Goal: Task Accomplishment & Management: Use online tool/utility

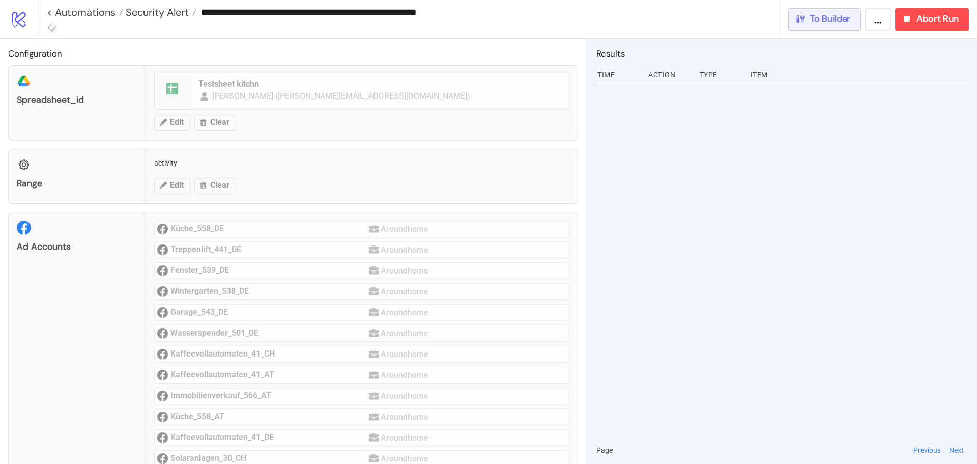
click at [813, 22] on span "To Builder" at bounding box center [830, 19] width 41 height 12
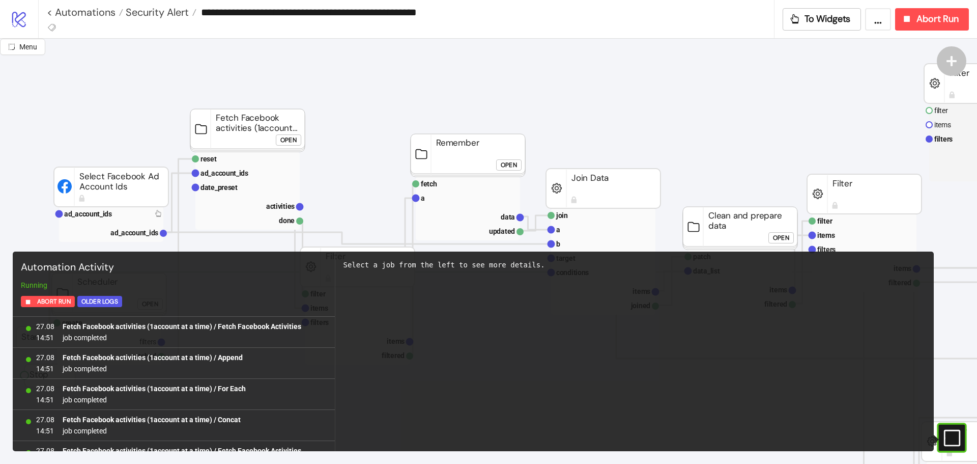
scroll to position [3000, 0]
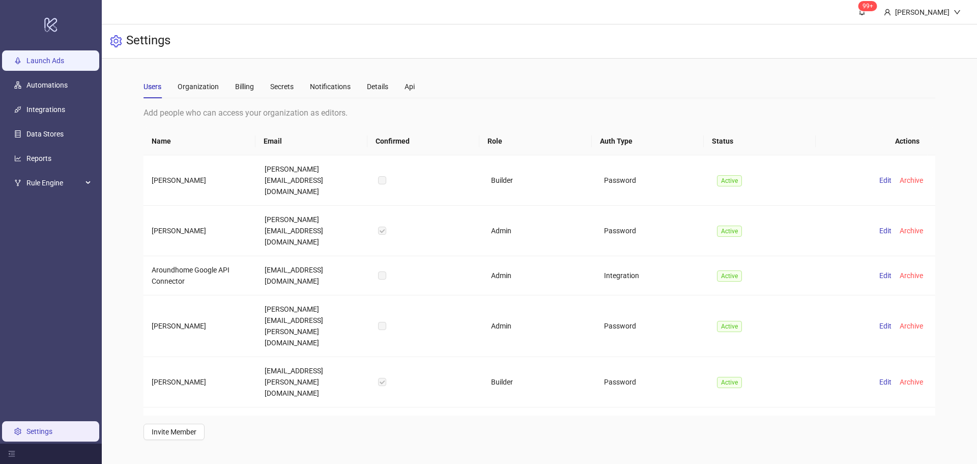
click at [33, 64] on link "Launch Ads" at bounding box center [45, 60] width 38 height 8
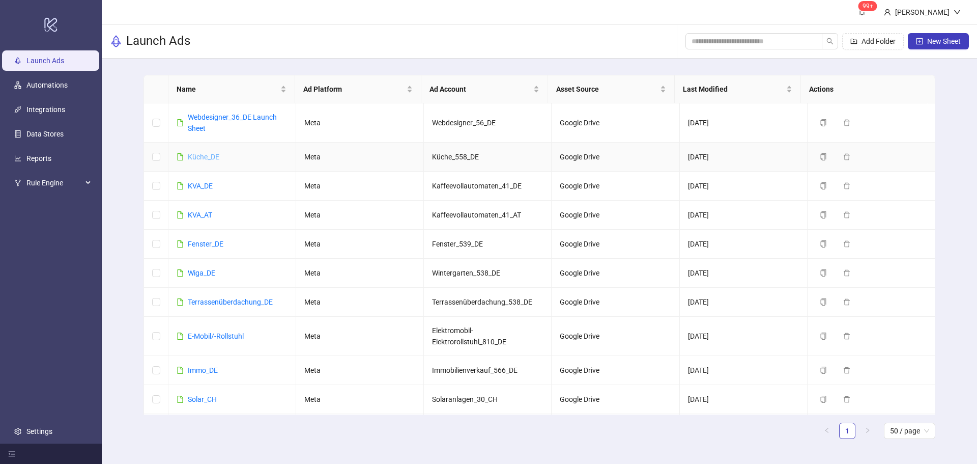
click at [205, 158] on link "Küche_DE" at bounding box center [204, 157] width 32 height 8
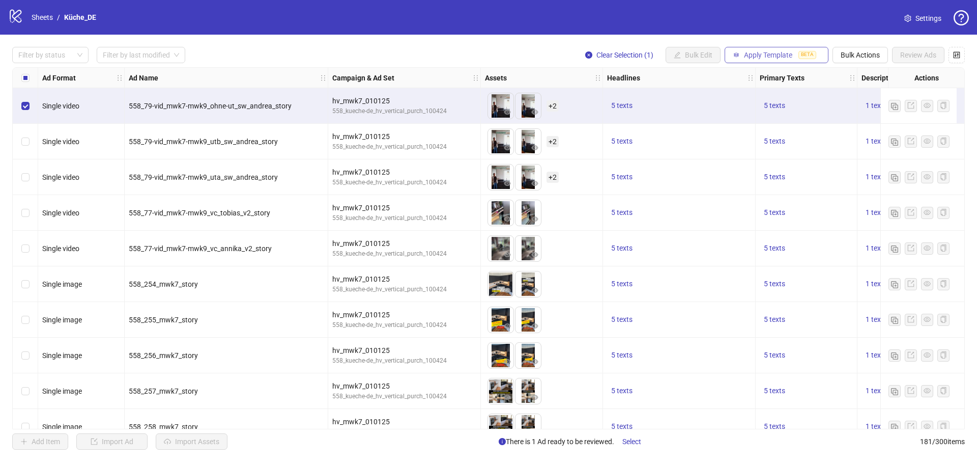
click at [766, 56] on span "Apply Template" at bounding box center [768, 55] width 48 height 8
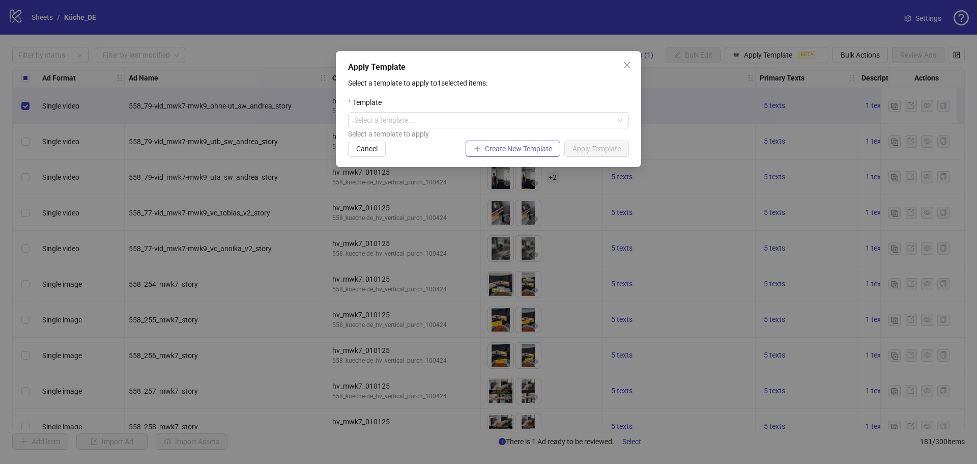
click at [537, 152] on span "Create New Template" at bounding box center [518, 149] width 67 height 8
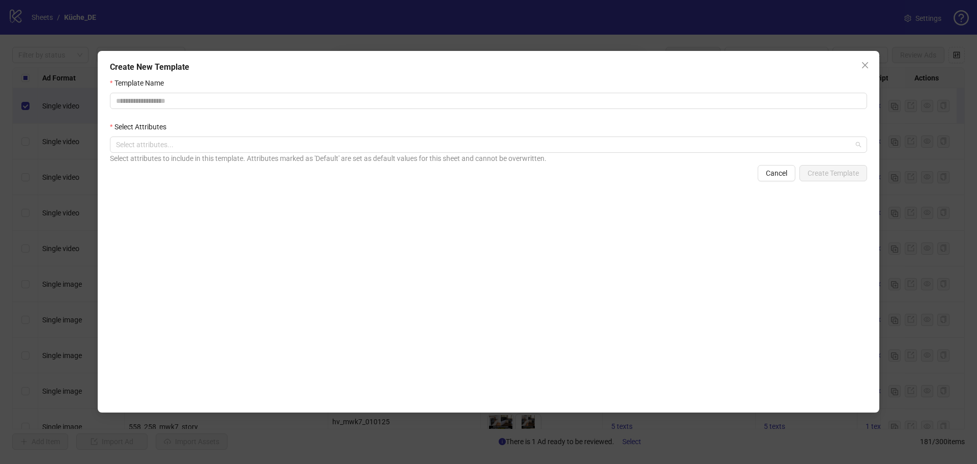
click at [537, 152] on div at bounding box center [483, 144] width 742 height 14
drag, startPoint x: 537, startPoint y: 152, endPoint x: 374, endPoint y: 134, distance: 163.8
click at [536, 152] on div at bounding box center [483, 144] width 742 height 14
click at [270, 100] on input "Template Name" at bounding box center [488, 101] width 757 height 16
click at [324, 99] on input "Template Name" at bounding box center [488, 101] width 757 height 16
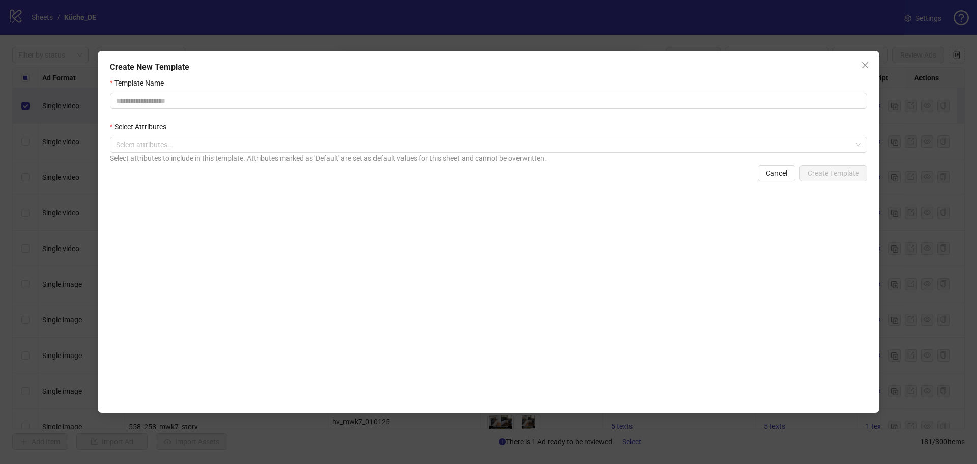
click at [371, 197] on div "Template Name Select Attributes Select attributes... Select attributes to inclu…" at bounding box center [488, 239] width 757 height 325
click at [359, 149] on div at bounding box center [483, 144] width 742 height 14
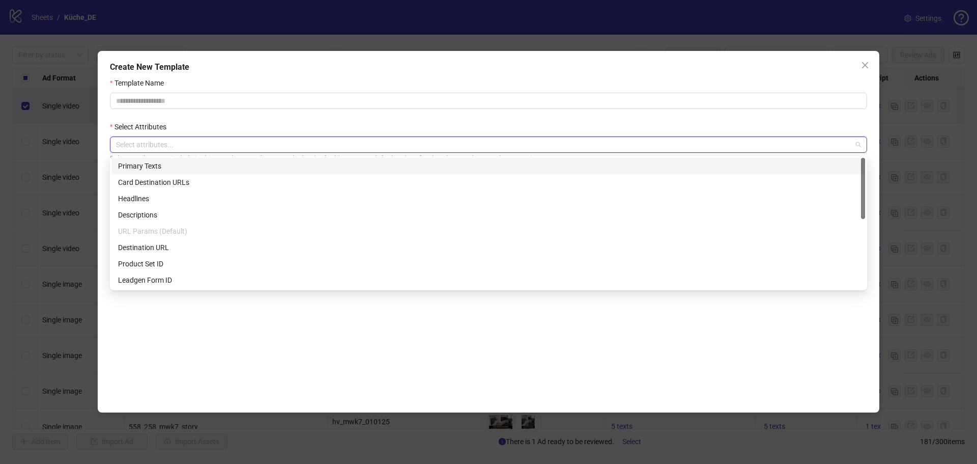
click at [339, 127] on div "Select Attributes" at bounding box center [488, 128] width 757 height 15
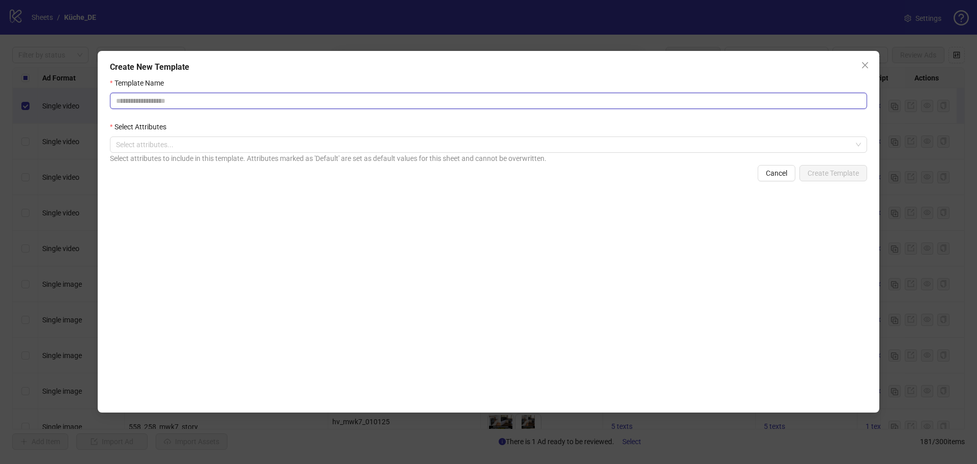
click at [188, 104] on input "Template Name" at bounding box center [488, 101] width 757 height 16
click at [452, 76] on div "Create New Template Template Name Select Attributes Select attributes... Select…" at bounding box center [489, 231] width 782 height 361
click at [863, 66] on icon "close" at bounding box center [865, 65] width 8 height 8
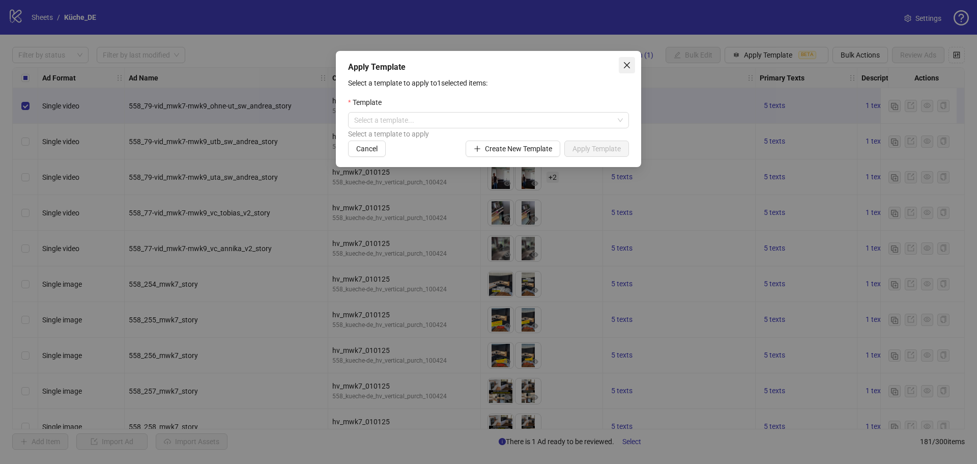
click at [630, 67] on icon "close" at bounding box center [627, 65] width 8 height 8
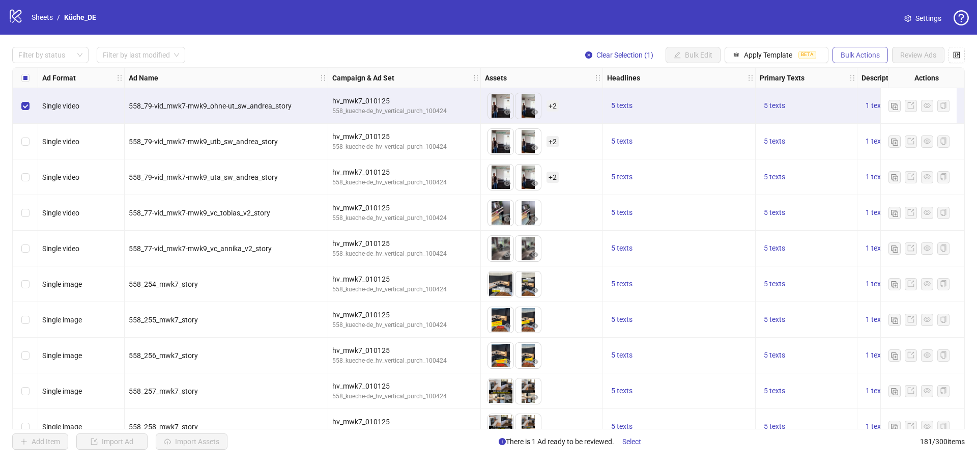
click at [857, 52] on span "Bulk Actions" at bounding box center [860, 55] width 39 height 8
click at [529, 48] on div "Filter by status Filter by last modified Clear Selection (1) Bulk Edit Apply Te…" at bounding box center [488, 55] width 952 height 16
click at [787, 57] on span "Apply Template" at bounding box center [768, 55] width 48 height 8
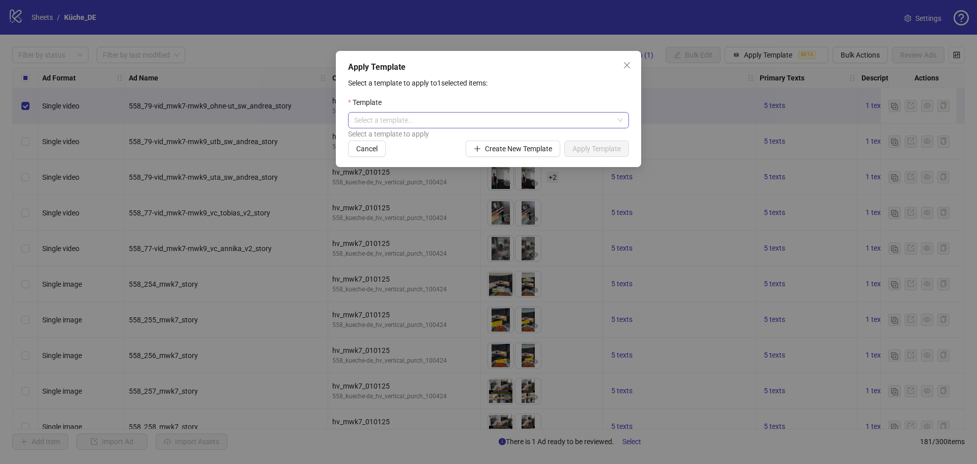
click at [412, 113] on input "search" at bounding box center [483, 119] width 259 height 15
click at [456, 97] on div "Template" at bounding box center [488, 104] width 281 height 15
click at [474, 120] on input "search" at bounding box center [483, 119] width 259 height 15
click at [476, 114] on input "search" at bounding box center [483, 119] width 259 height 15
click at [437, 159] on div "Apply Template Select a template to apply to 1 selected items: Template Select …" at bounding box center [488, 109] width 305 height 116
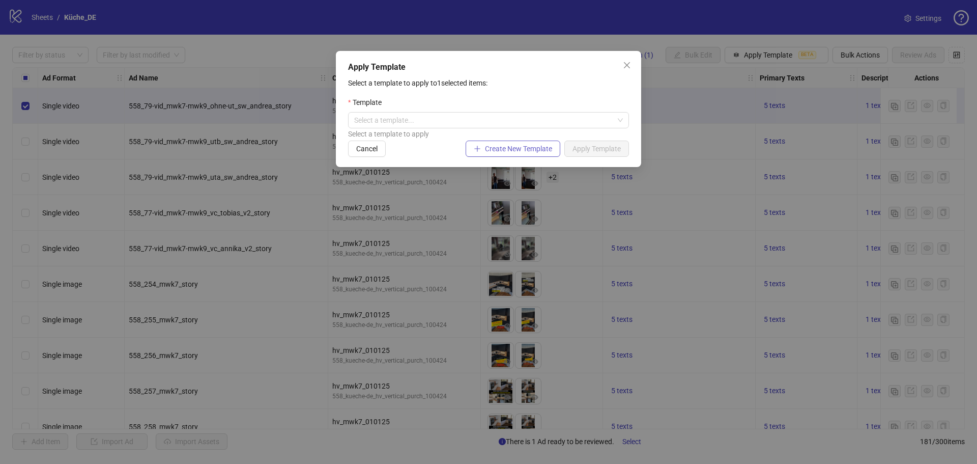
click at [507, 154] on button "Create New Template" at bounding box center [513, 148] width 95 height 16
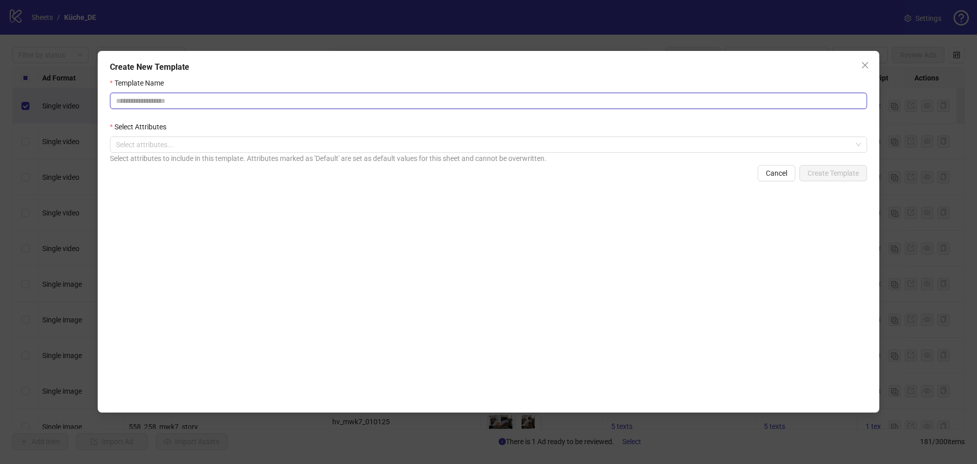
drag, startPoint x: 287, startPoint y: 95, endPoint x: 288, endPoint y: 105, distance: 10.7
click at [287, 99] on input "Template Name" at bounding box center [488, 101] width 757 height 16
type input "******"
click at [228, 143] on div at bounding box center [483, 144] width 742 height 14
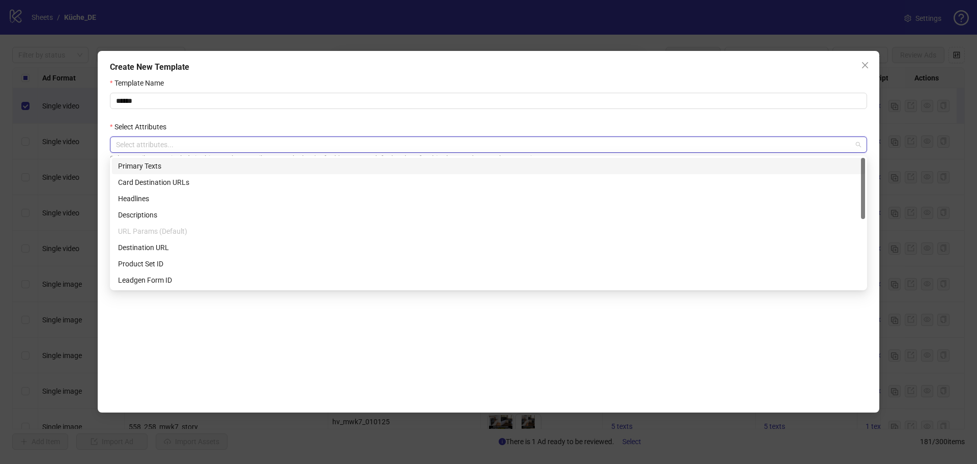
click at [193, 167] on div "Primary Texts" at bounding box center [488, 165] width 741 height 11
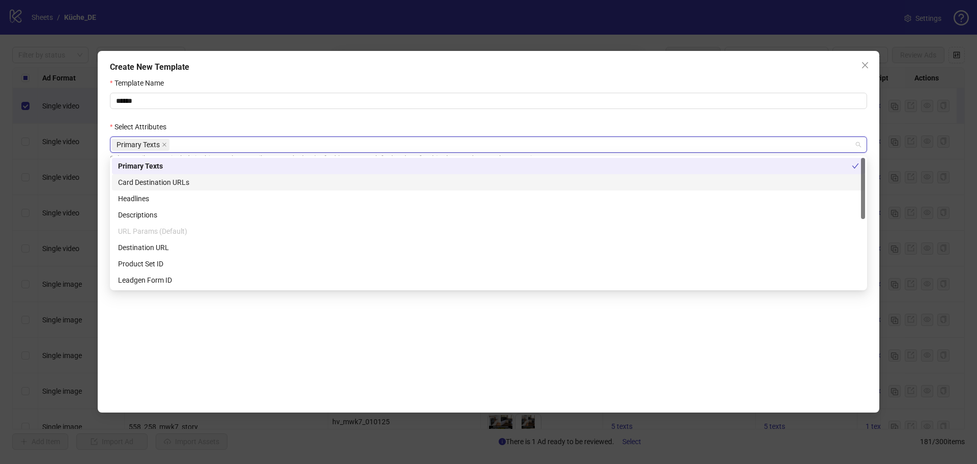
click at [198, 182] on div "Card Destination URLs" at bounding box center [488, 182] width 741 height 11
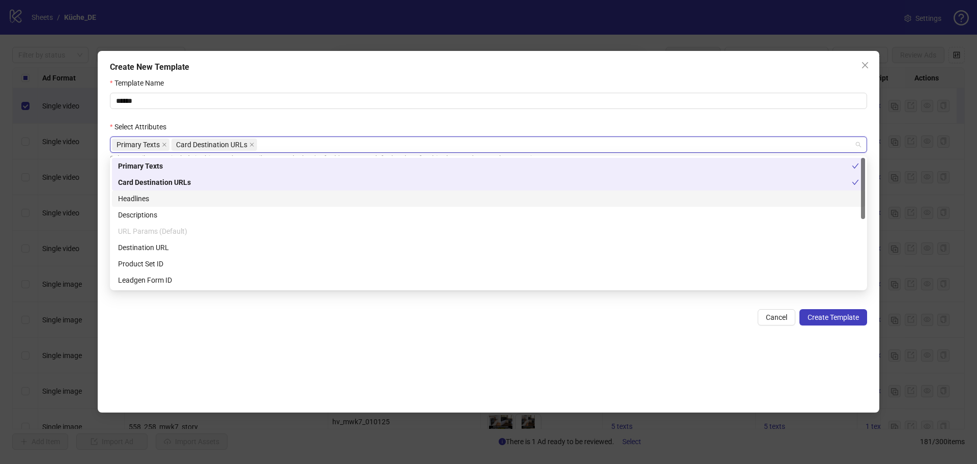
drag, startPoint x: 195, startPoint y: 197, endPoint x: 195, endPoint y: 213, distance: 15.3
click at [195, 199] on div "Headlines" at bounding box center [488, 198] width 741 height 11
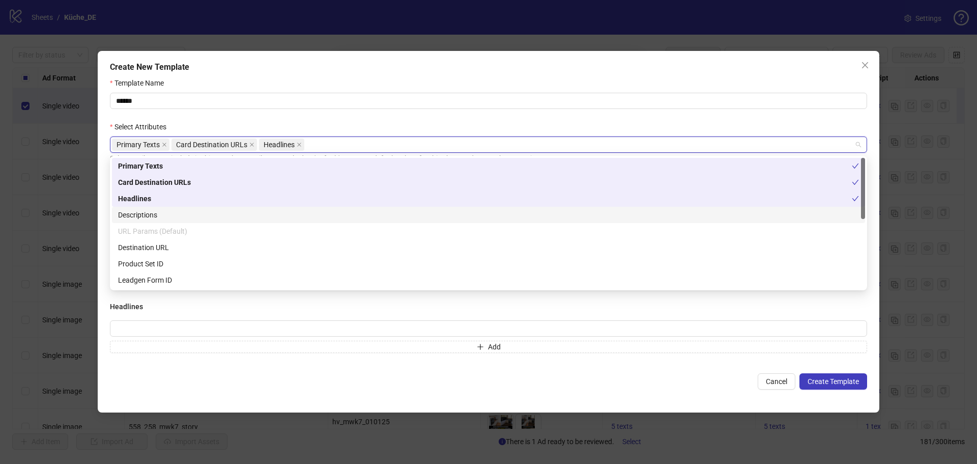
click at [195, 214] on div "Descriptions" at bounding box center [488, 214] width 741 height 11
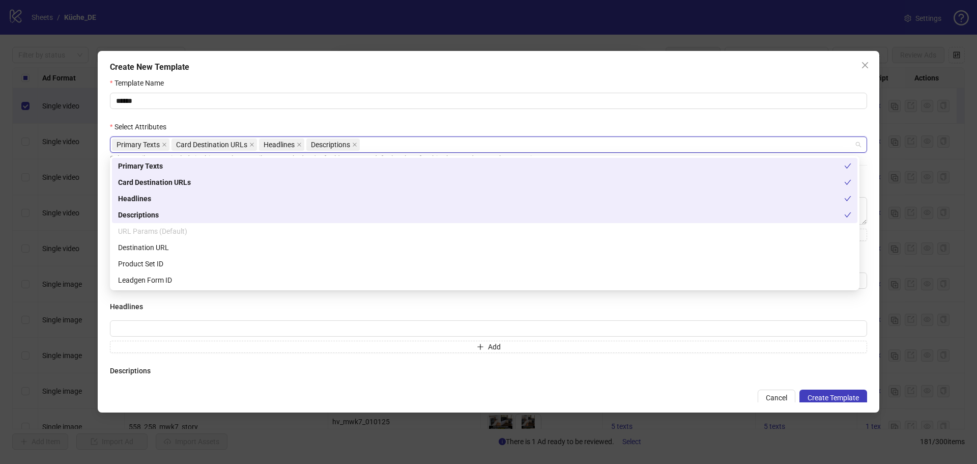
scroll to position [147, 0]
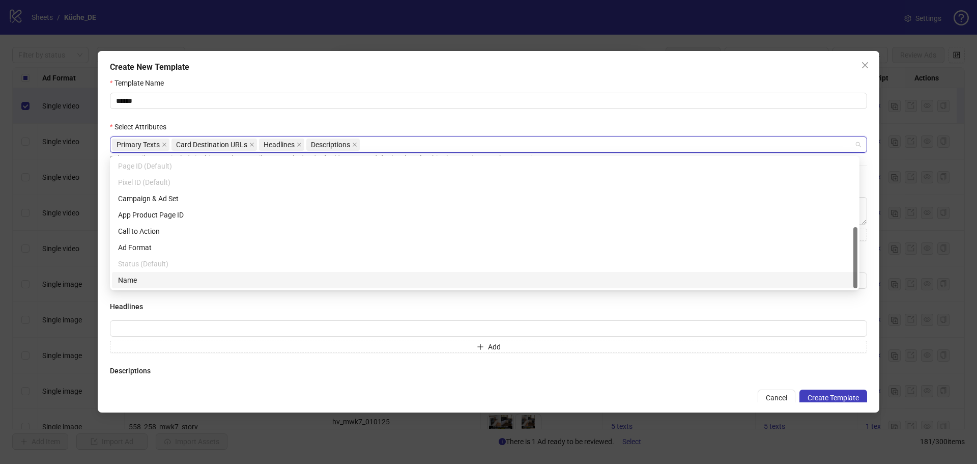
click at [207, 278] on div "Name" at bounding box center [484, 279] width 733 height 11
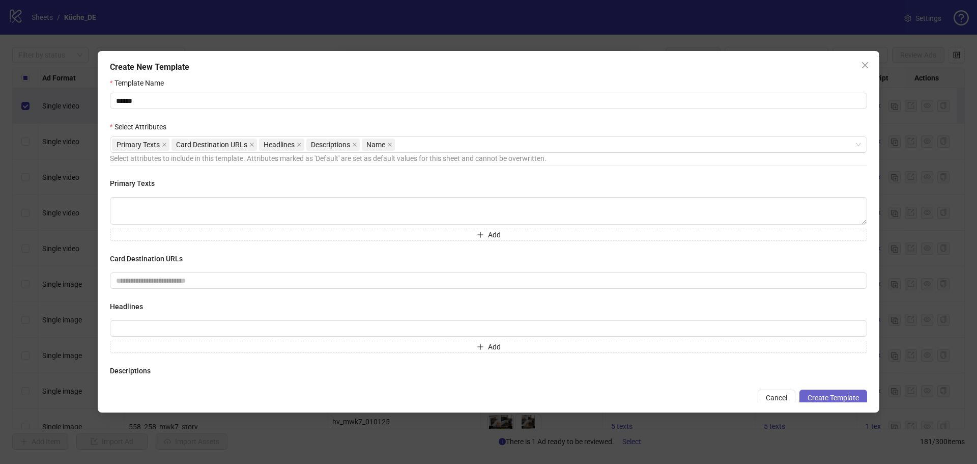
click at [819, 397] on span "Create Template" at bounding box center [832, 397] width 51 height 8
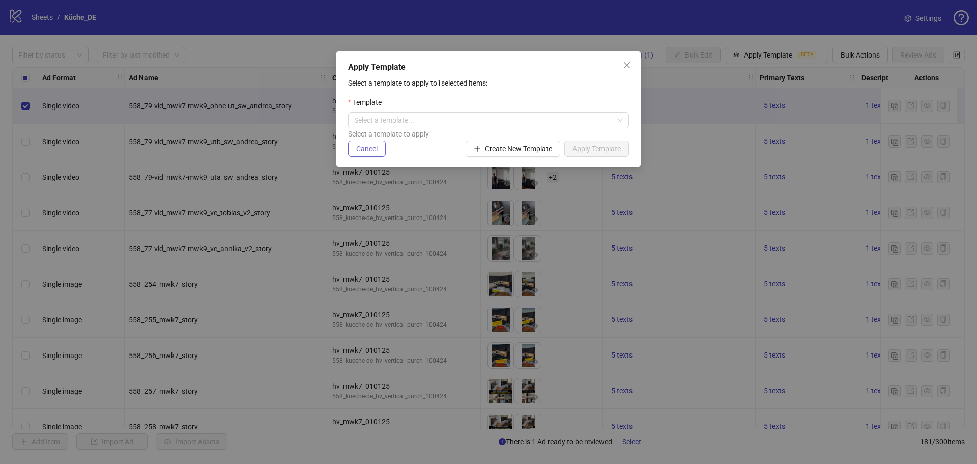
click at [382, 146] on button "Cancel" at bounding box center [367, 148] width 38 height 16
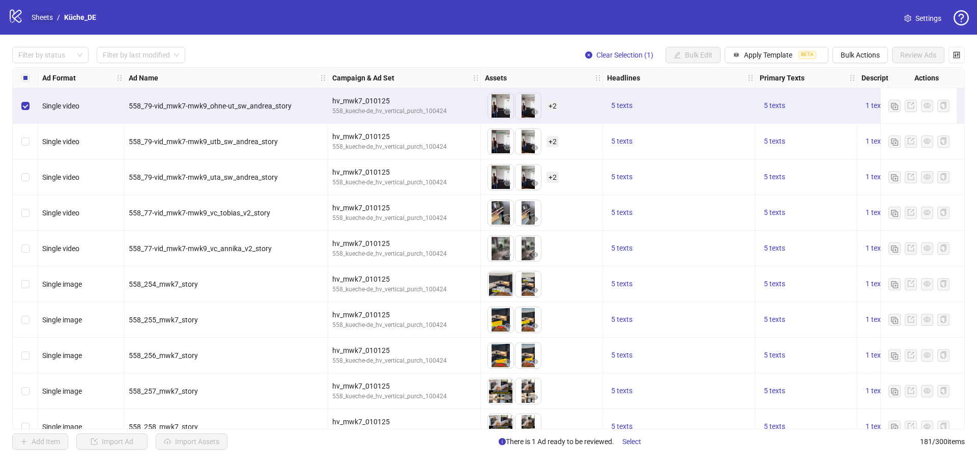
click at [52, 19] on link "Sheets" at bounding box center [42, 17] width 25 height 11
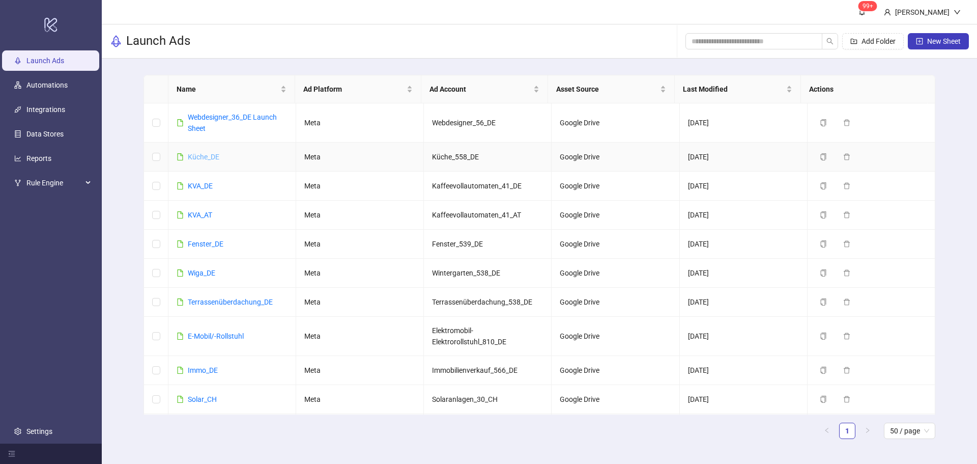
click at [206, 155] on link "Küche_DE" at bounding box center [204, 157] width 32 height 8
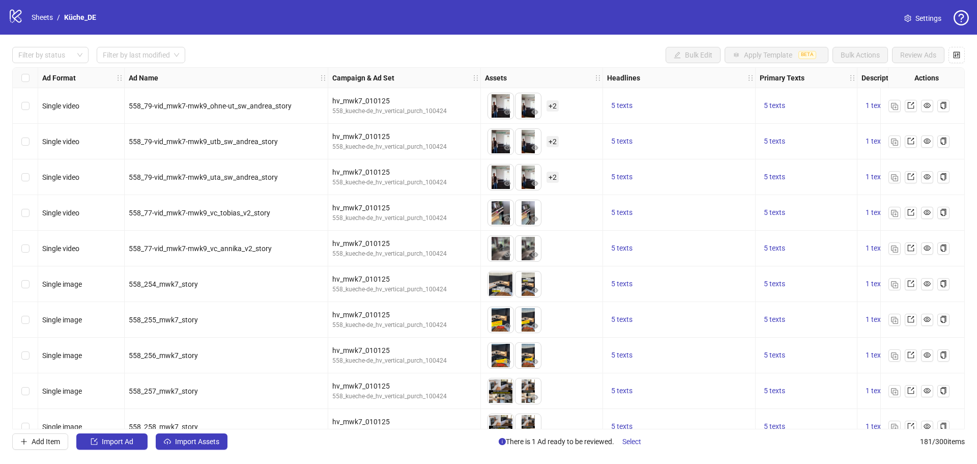
click at [912, 17] on link "Settings" at bounding box center [922, 18] width 53 height 16
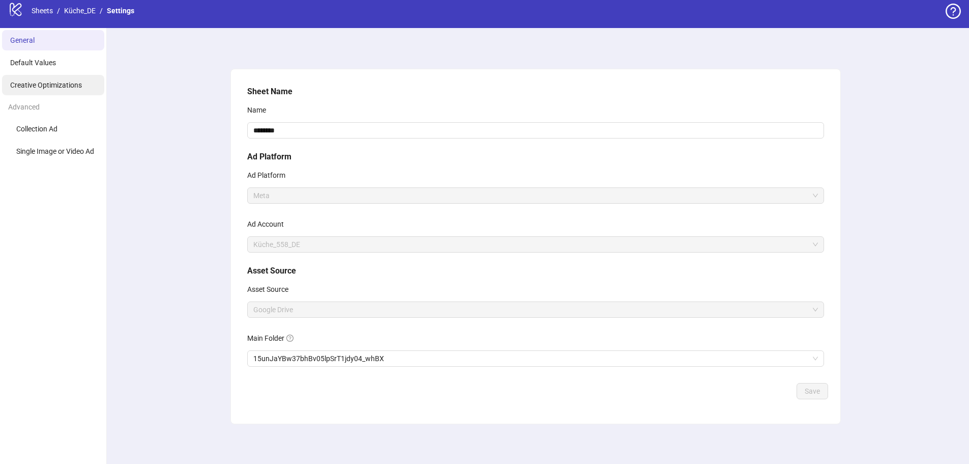
scroll to position [8, 0]
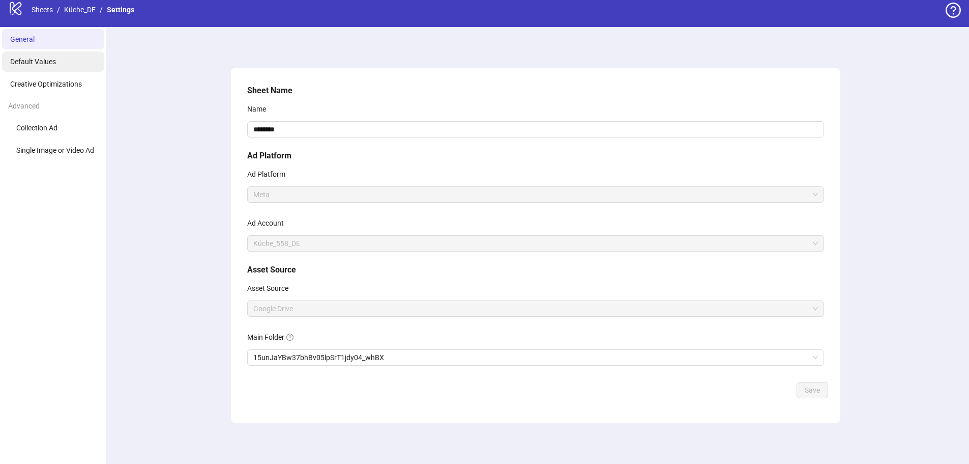
click at [52, 62] on span "Default Values" at bounding box center [33, 61] width 46 height 8
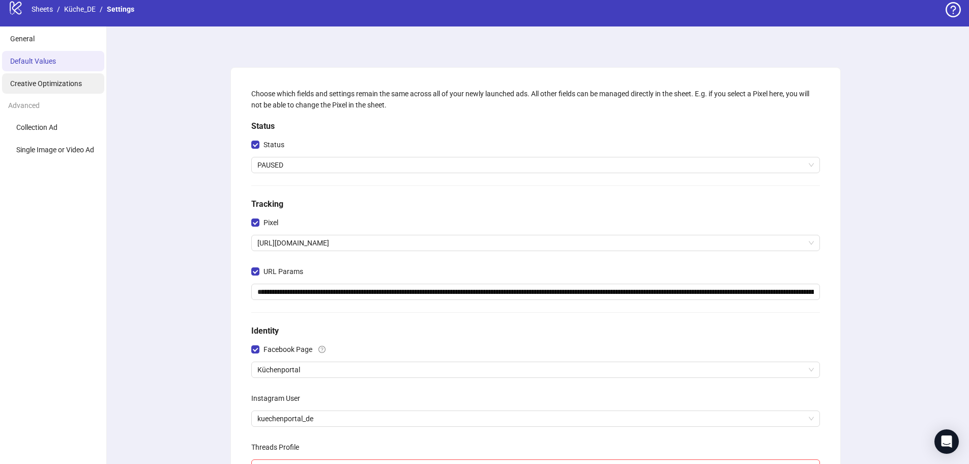
click at [53, 80] on span "Creative Optimizations" at bounding box center [46, 83] width 72 height 8
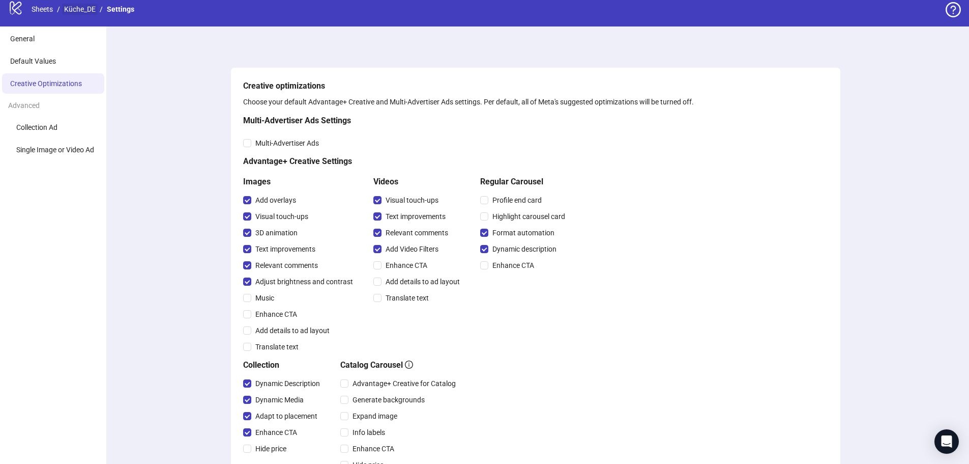
click at [80, 9] on link "Küche_DE" at bounding box center [80, 9] width 36 height 11
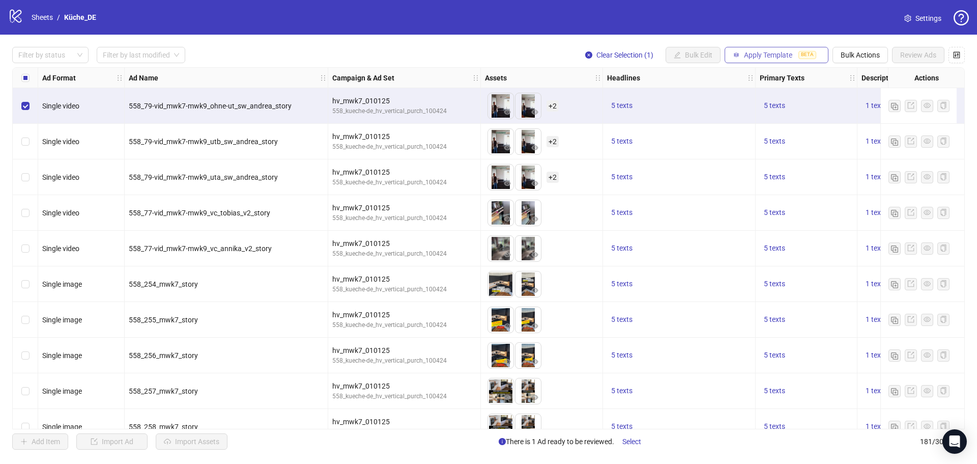
click at [747, 55] on span "Apply Template" at bounding box center [768, 55] width 48 height 8
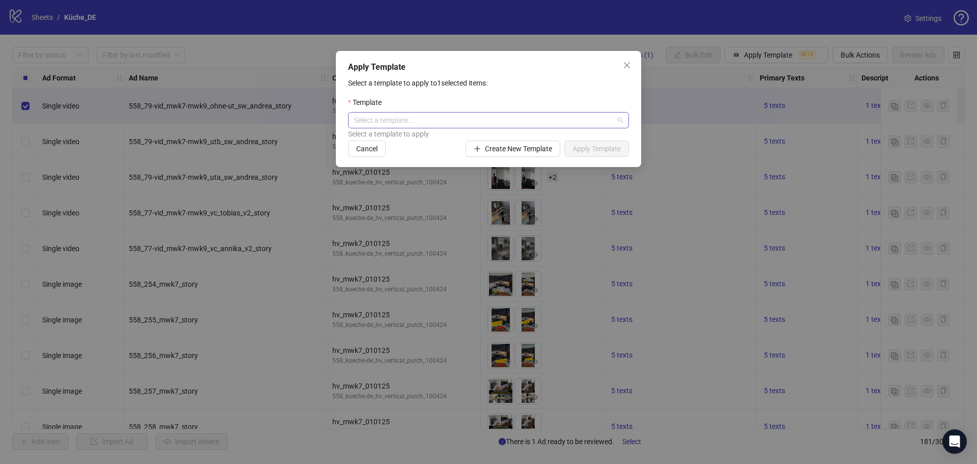
click at [406, 119] on input "search" at bounding box center [483, 119] width 259 height 15
click at [441, 88] on p "Select a template to apply to 1 selected items:" at bounding box center [488, 82] width 281 height 11
click at [371, 150] on span "Cancel" at bounding box center [366, 149] width 21 height 8
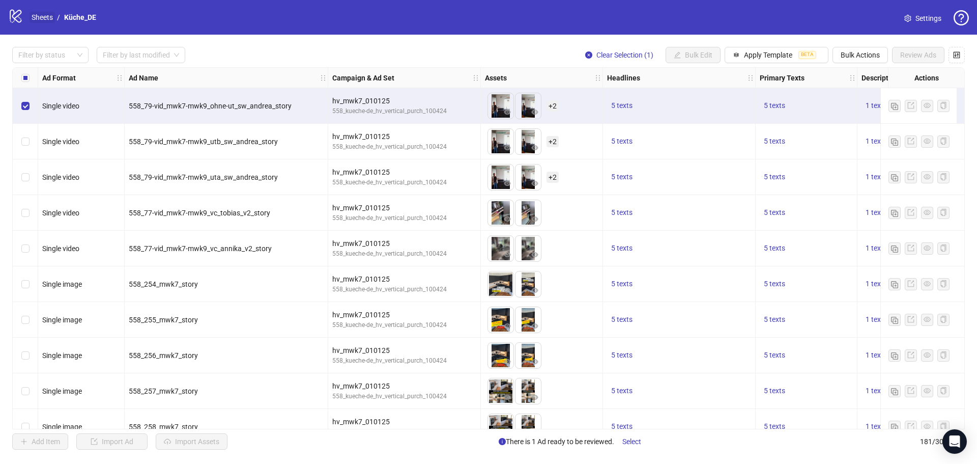
click at [36, 20] on link "Sheets" at bounding box center [42, 17] width 25 height 11
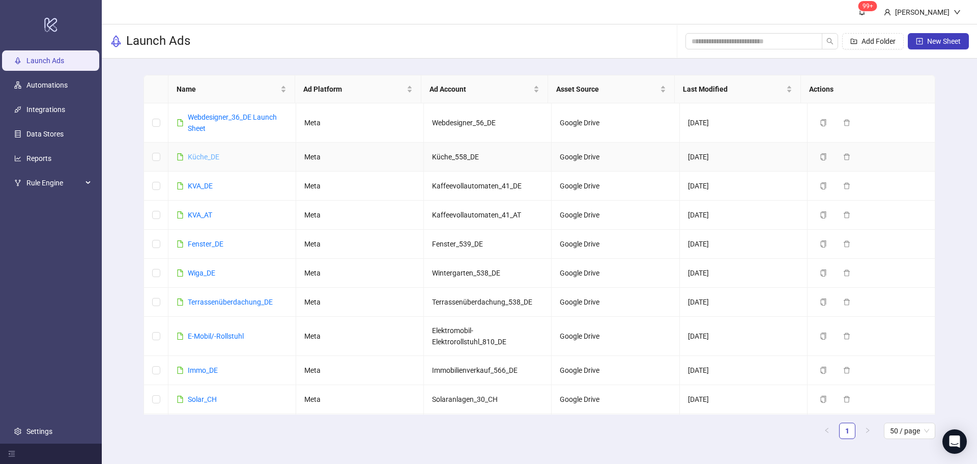
click at [210, 158] on link "Küche_DE" at bounding box center [204, 157] width 32 height 8
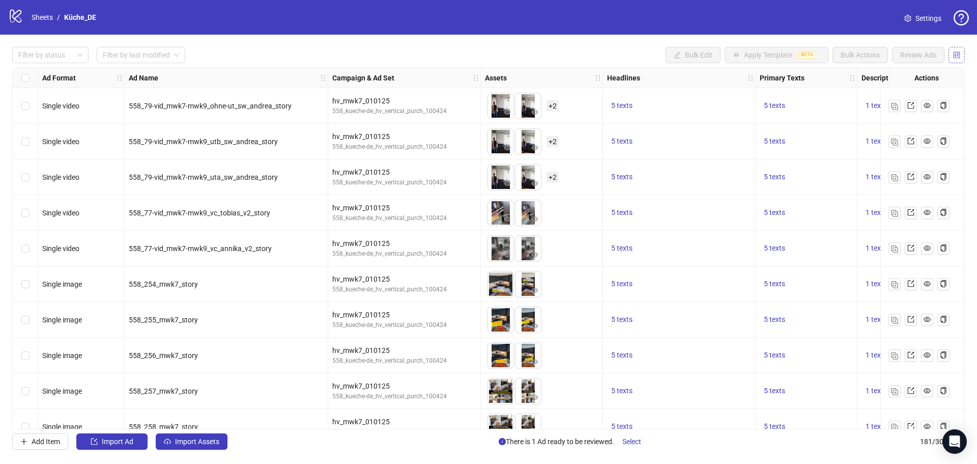
click at [958, 54] on icon "control" at bounding box center [957, 54] width 7 height 7
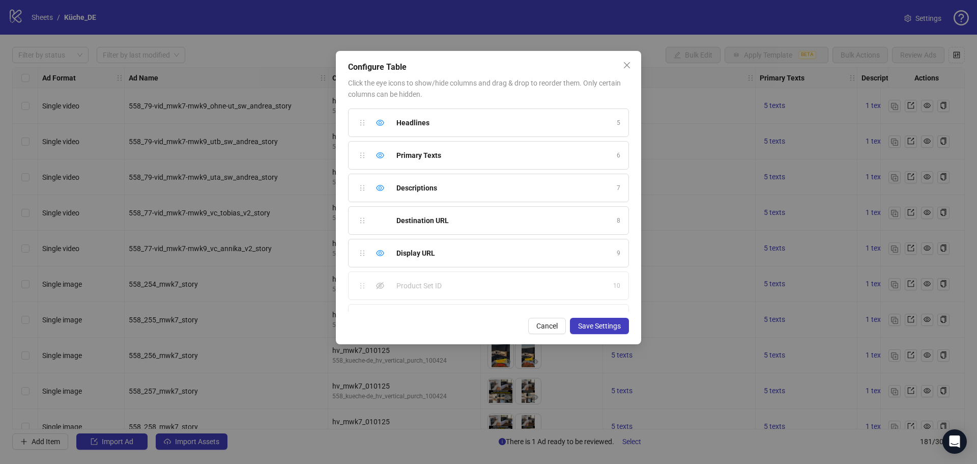
scroll to position [252, 0]
click at [550, 328] on span "Cancel" at bounding box center [546, 326] width 21 height 8
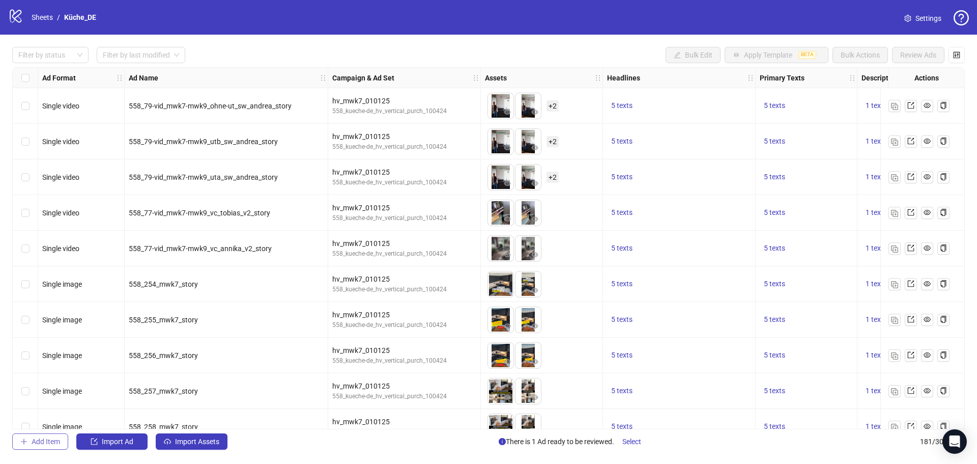
click at [35, 443] on span "Add Item" at bounding box center [46, 441] width 28 height 8
drag, startPoint x: 42, startPoint y: 446, endPoint x: 90, endPoint y: 453, distance: 48.8
click at [42, 446] on button "Add Item" at bounding box center [40, 441] width 56 height 16
click at [43, 18] on link "Sheets" at bounding box center [42, 17] width 25 height 11
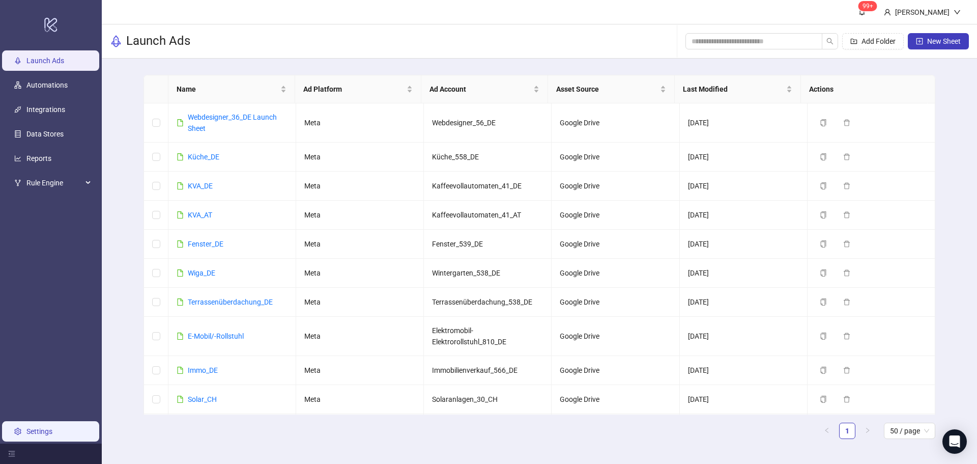
click at [36, 431] on link "Settings" at bounding box center [39, 431] width 26 height 8
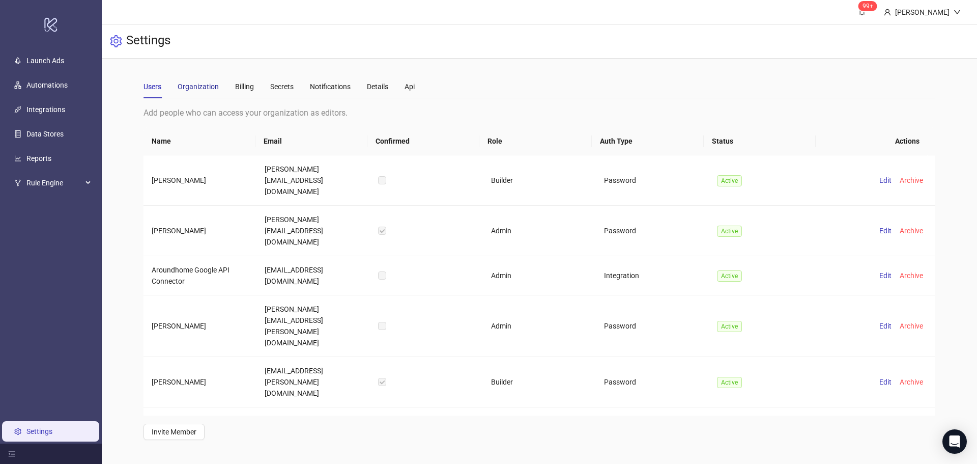
click at [208, 83] on div "Organization" at bounding box center [198, 86] width 41 height 11
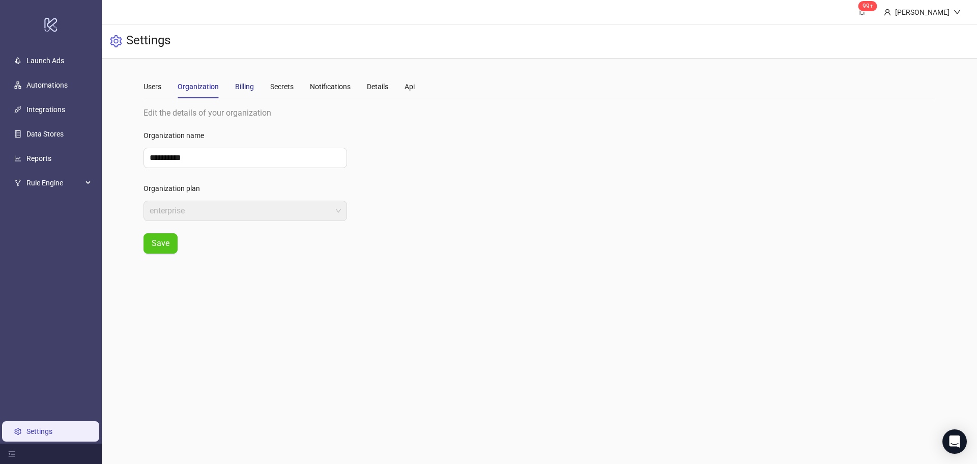
click at [246, 88] on div "Billing" at bounding box center [244, 86] width 19 height 11
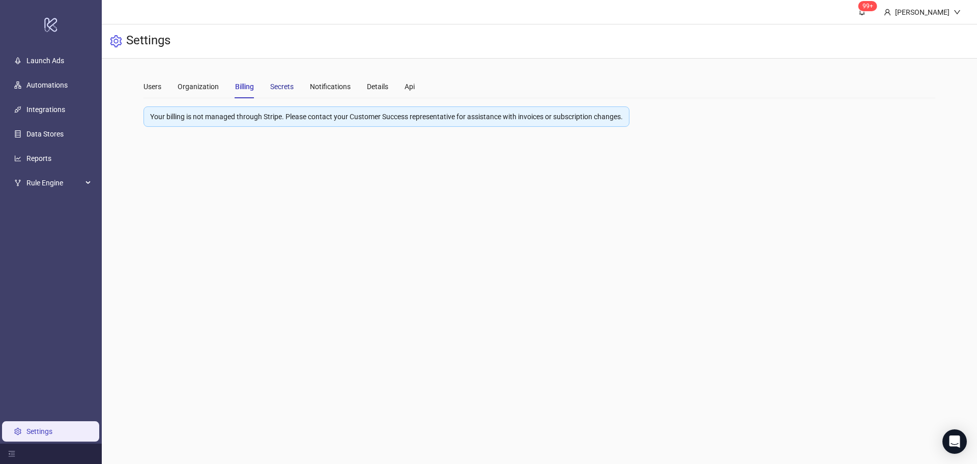
drag, startPoint x: 278, startPoint y: 86, endPoint x: 288, endPoint y: 91, distance: 11.8
click at [279, 86] on div "Secrets" at bounding box center [281, 86] width 23 height 11
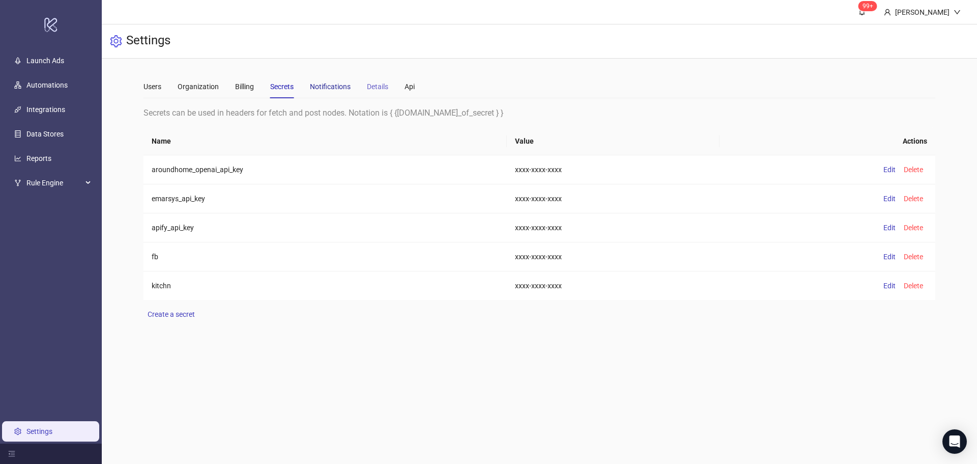
drag, startPoint x: 315, startPoint y: 86, endPoint x: 372, endPoint y: 88, distance: 57.0
click at [319, 86] on div "Notifications" at bounding box center [330, 86] width 41 height 11
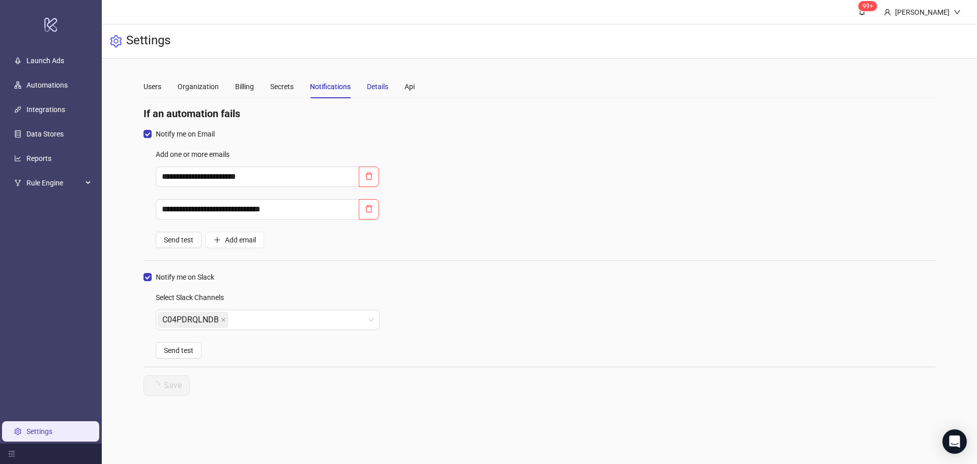
click at [373, 88] on div "Details" at bounding box center [377, 86] width 21 height 11
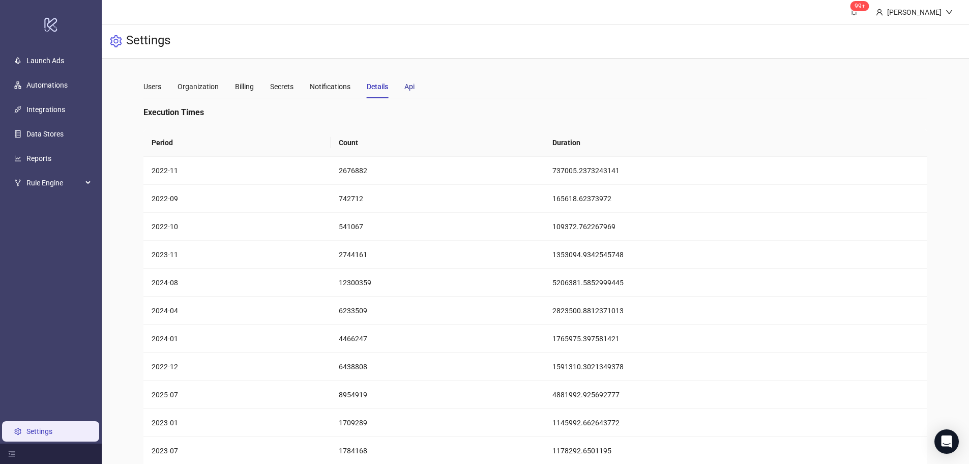
click at [413, 88] on div "Api" at bounding box center [410, 86] width 10 height 11
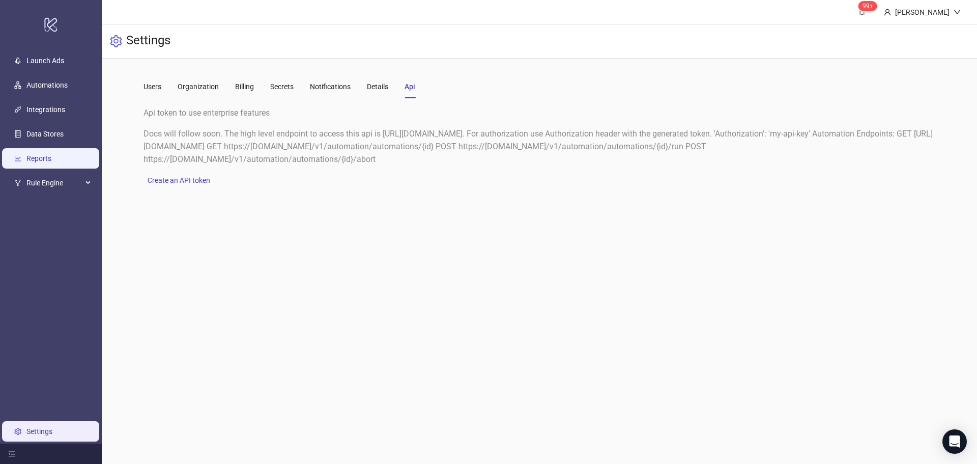
click at [49, 162] on link "Reports" at bounding box center [38, 158] width 25 height 8
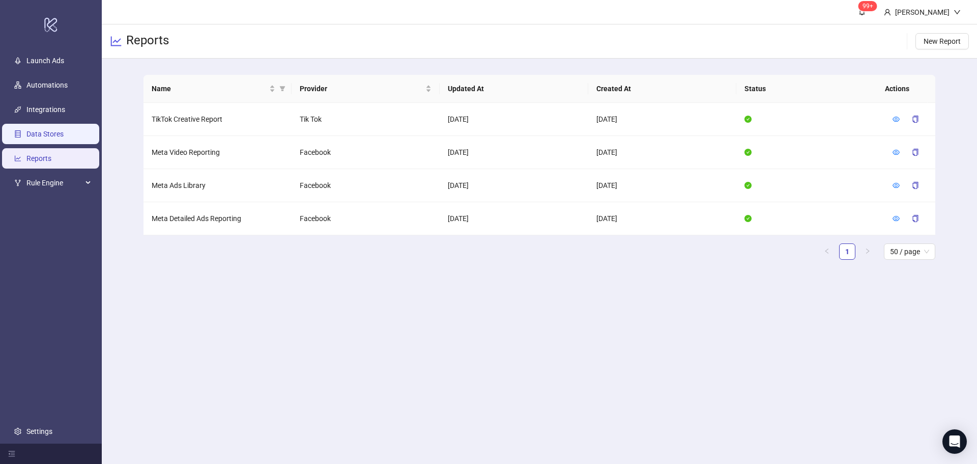
click at [64, 133] on link "Data Stores" at bounding box center [44, 134] width 37 height 8
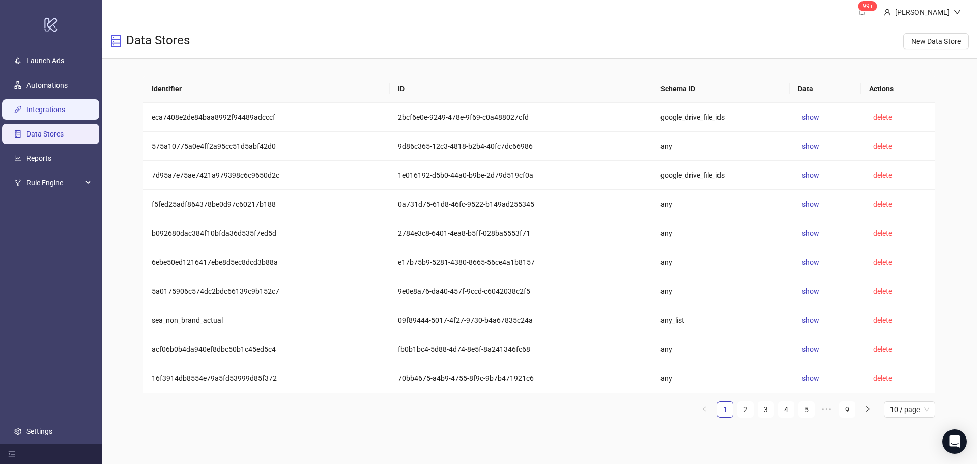
click at [65, 112] on link "Integrations" at bounding box center [45, 109] width 39 height 8
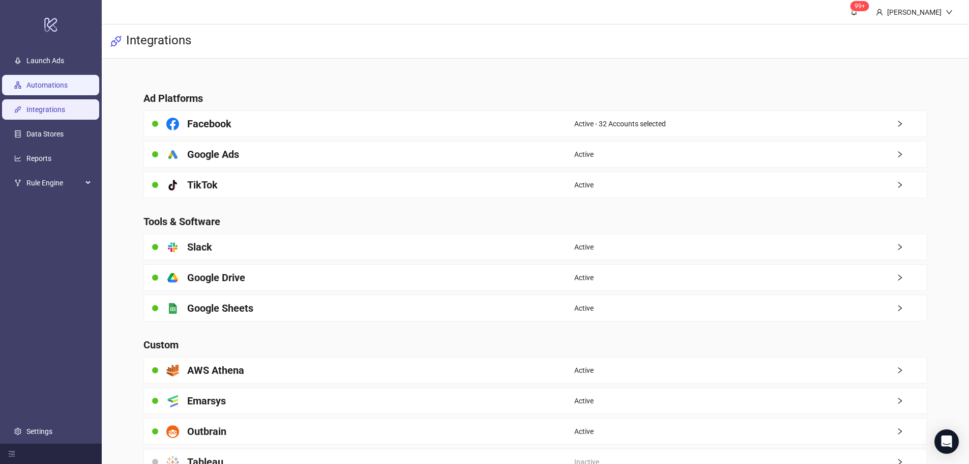
click at [68, 87] on link "Automations" at bounding box center [46, 85] width 41 height 8
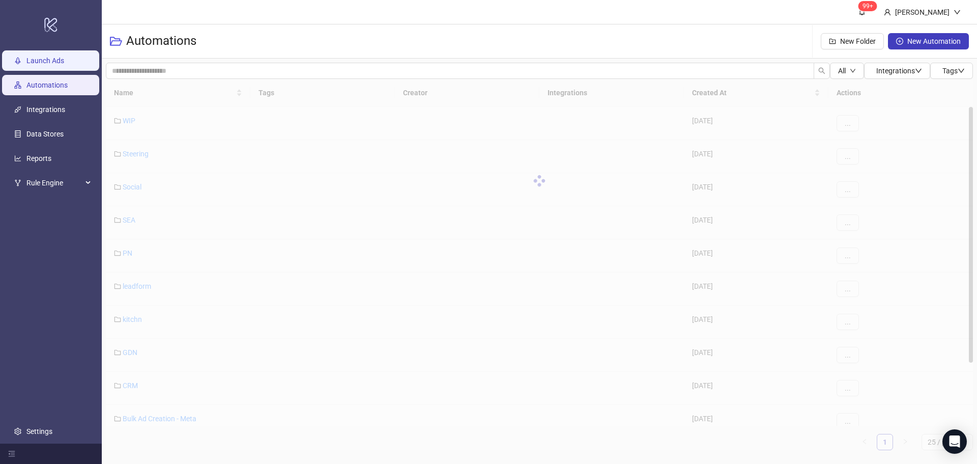
click at [64, 65] on link "Launch Ads" at bounding box center [45, 60] width 38 height 8
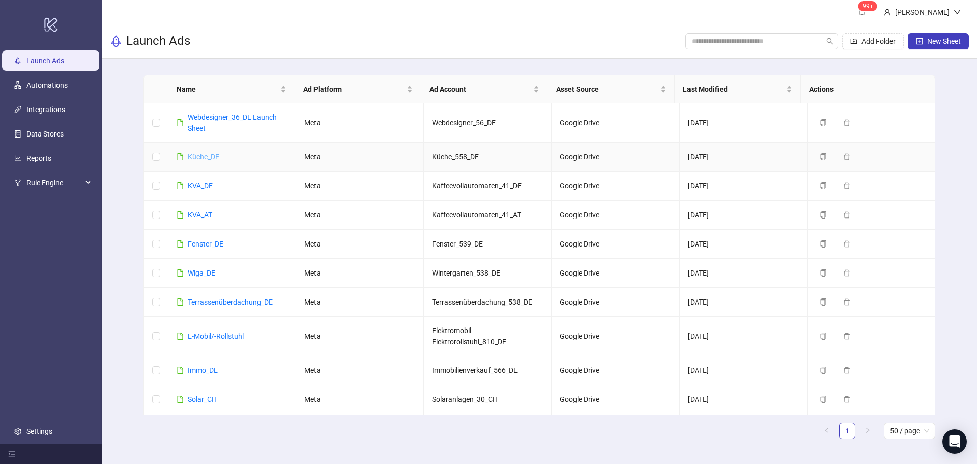
click at [196, 155] on link "Küche_DE" at bounding box center [204, 157] width 32 height 8
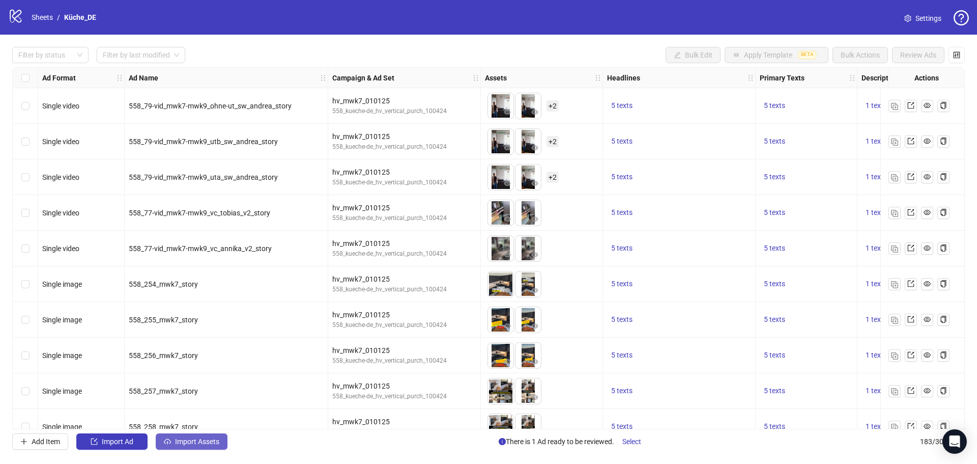
click at [168, 446] on button "Import Assets" at bounding box center [192, 441] width 72 height 16
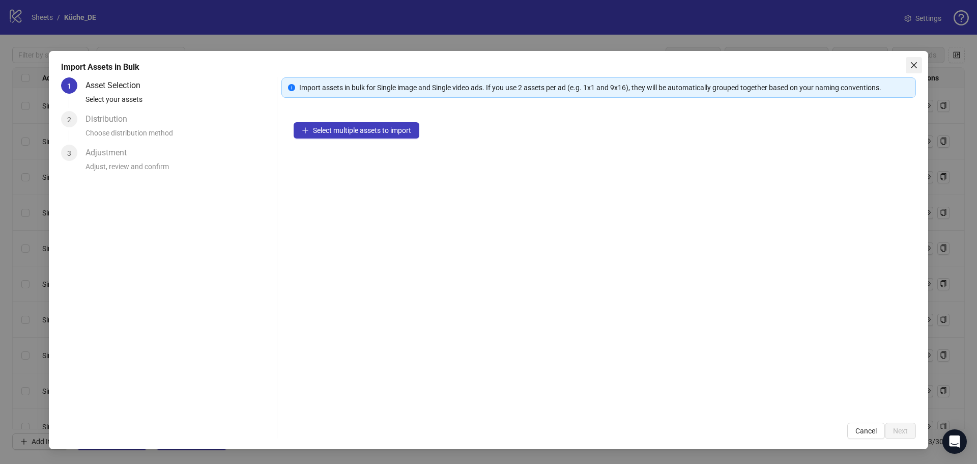
click at [913, 63] on icon "close" at bounding box center [914, 65] width 8 height 8
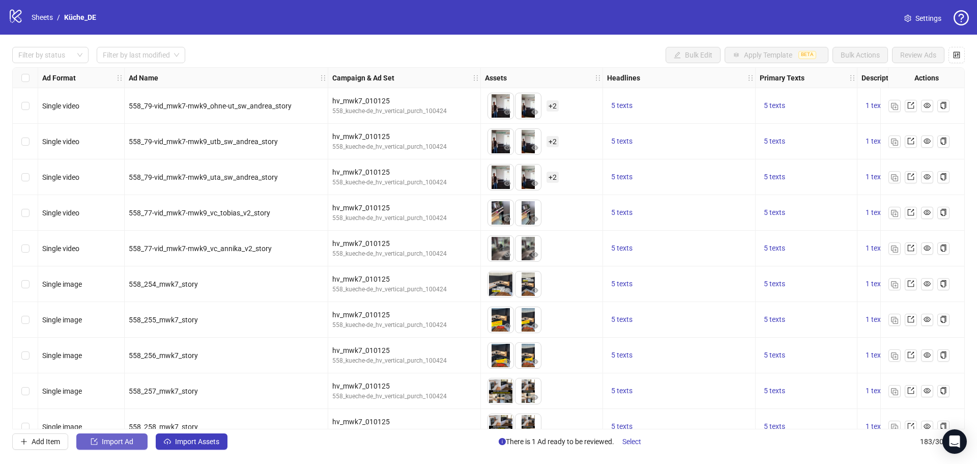
click at [132, 441] on span "Import Ad" at bounding box center [118, 441] width 32 height 8
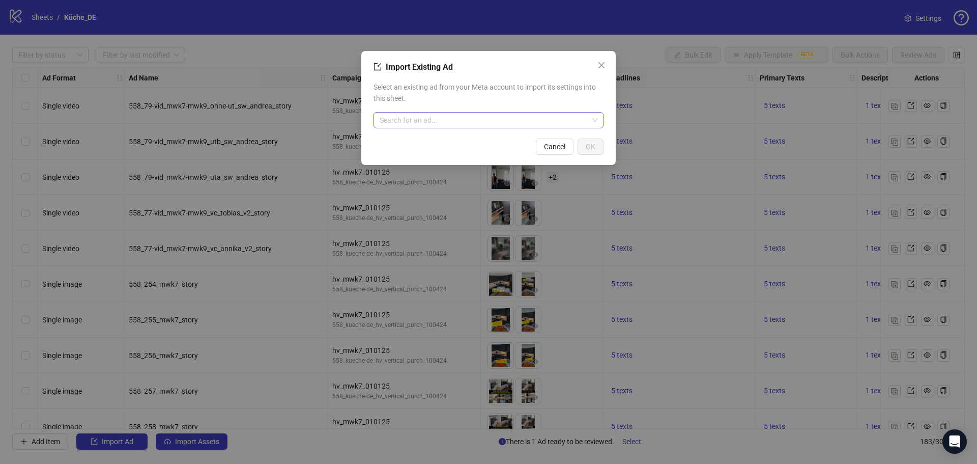
drag, startPoint x: 463, startPoint y: 133, endPoint x: 462, endPoint y: 117, distance: 16.3
click at [462, 132] on div "Import Existing Ad Select an existing ad from your Meta account to import its s…" at bounding box center [488, 108] width 254 height 114
click at [461, 116] on input "search" at bounding box center [484, 119] width 209 height 15
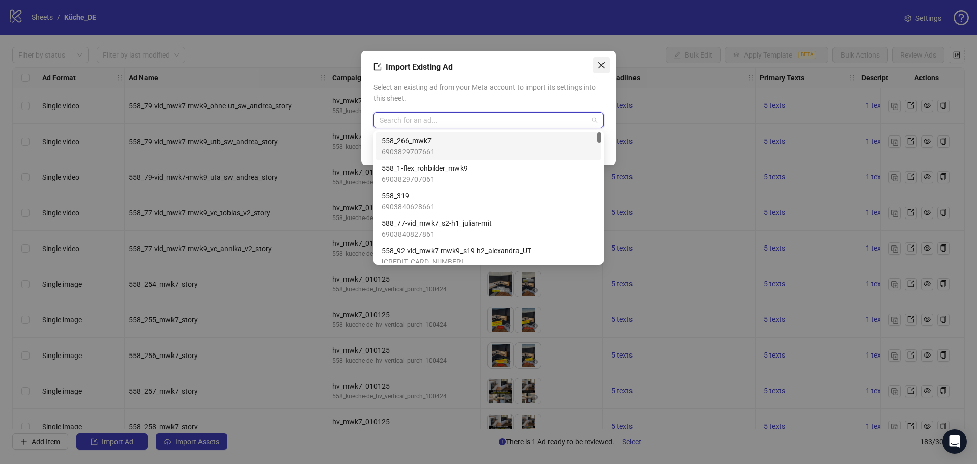
click at [601, 69] on icon "close" at bounding box center [601, 65] width 8 height 8
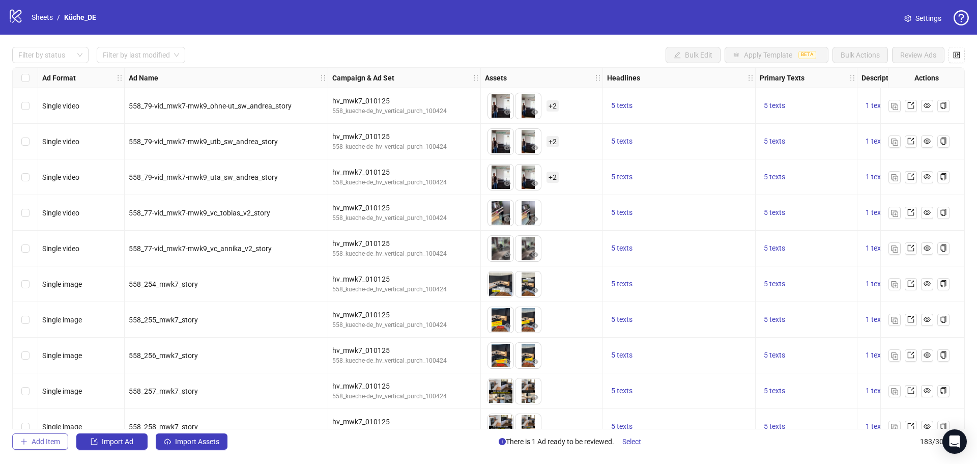
click at [50, 442] on span "Add Item" at bounding box center [46, 441] width 28 height 8
